Goal: Navigation & Orientation: Find specific page/section

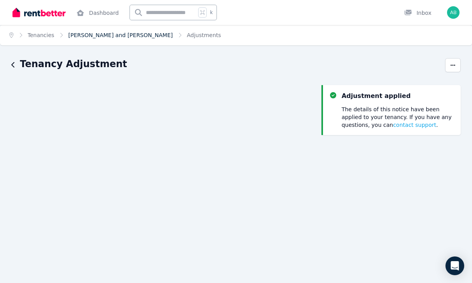
click at [99, 36] on link "[PERSON_NAME] and [PERSON_NAME]" at bounding box center [120, 35] width 105 height 6
